Goal: Transaction & Acquisition: Purchase product/service

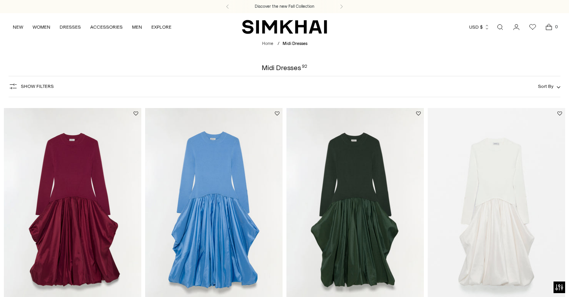
click at [451, 125] on img at bounding box center [495, 211] width 137 height 206
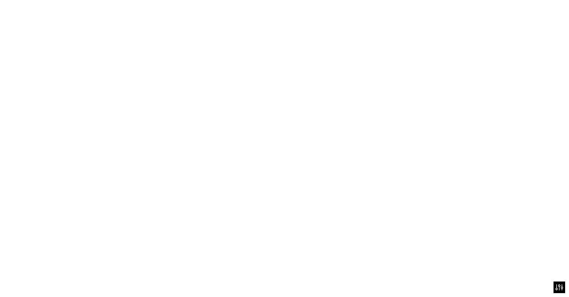
scroll to position [128, 0]
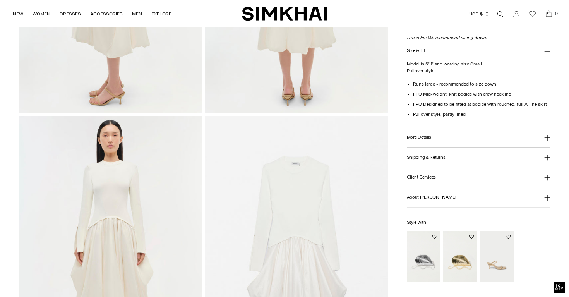
scroll to position [217, 0]
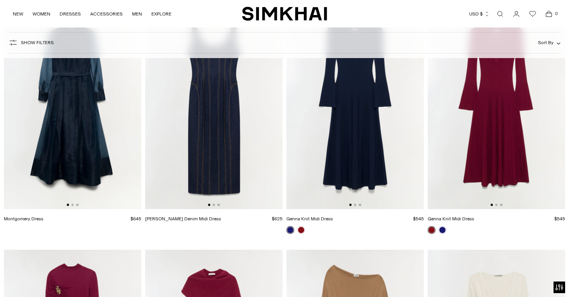
scroll to position [2564, 0]
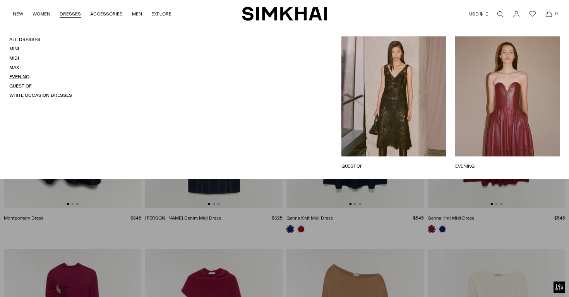
click at [19, 77] on link "Evening" at bounding box center [19, 76] width 20 height 5
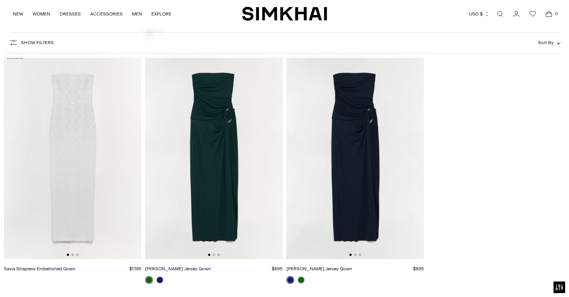
scroll to position [2514, 0]
